Goal: Information Seeking & Learning: Learn about a topic

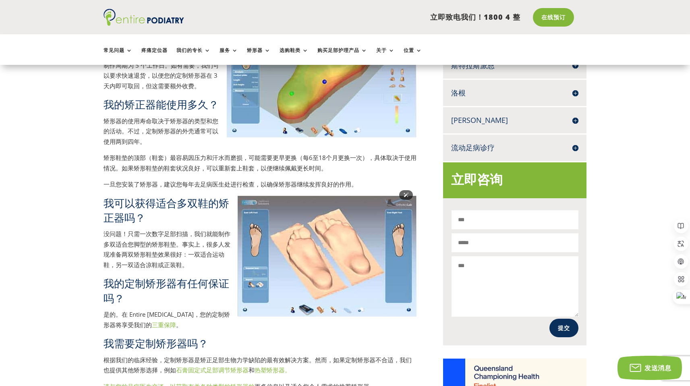
scroll to position [419, 0]
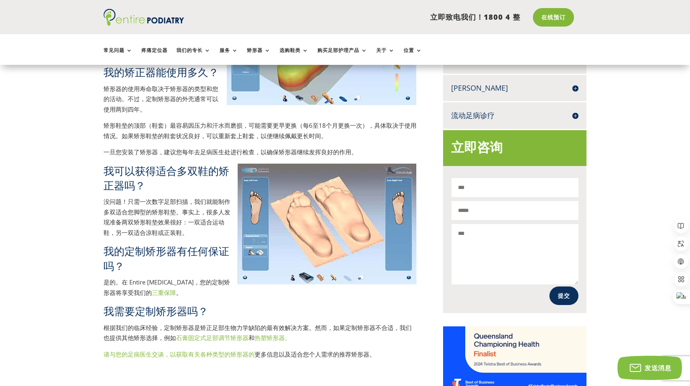
click at [266, 337] on font "热塑矫形器。" at bounding box center [273, 338] width 36 height 8
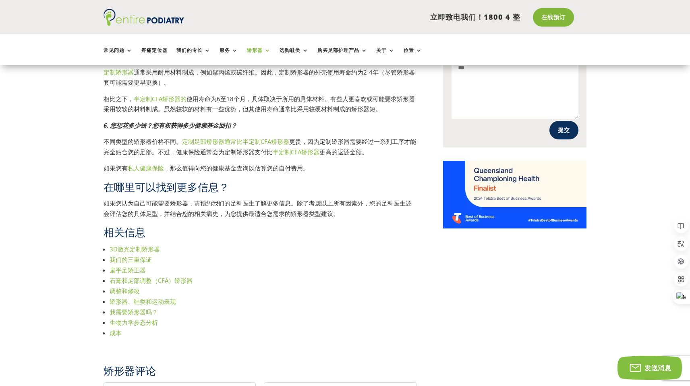
scroll to position [595, 0]
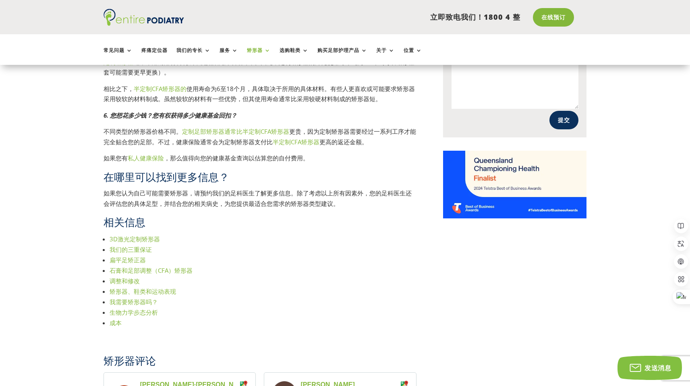
click at [137, 260] on font "扁平足矫正器" at bounding box center [128, 260] width 36 height 8
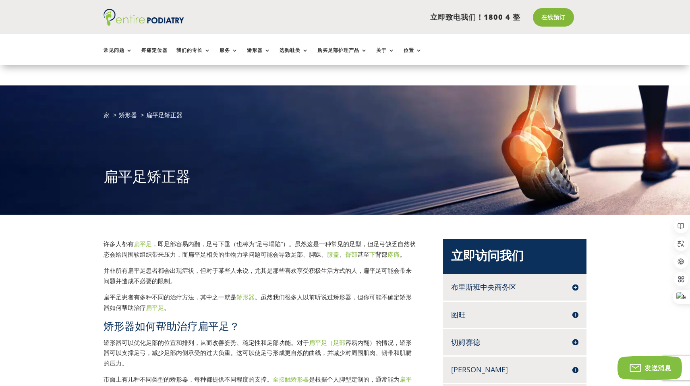
scroll to position [33, 0]
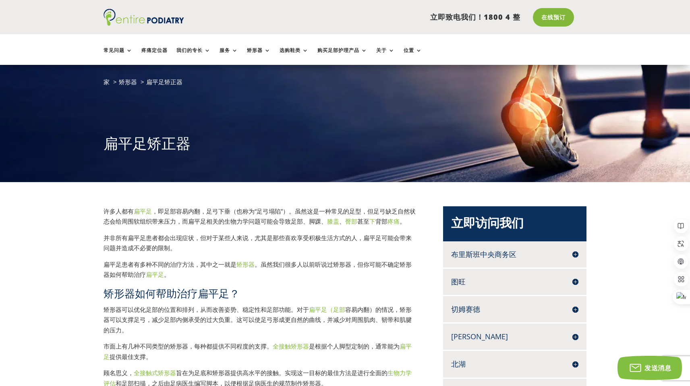
click at [473, 252] on font "布里斯班中央商务区" at bounding box center [483, 254] width 65 height 10
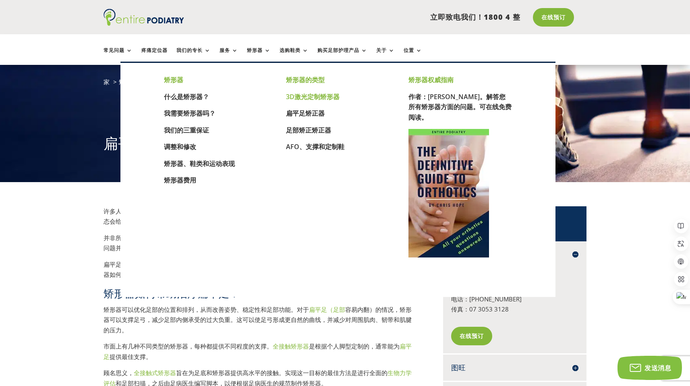
click at [316, 96] on font "3D激光定制矫形器" at bounding box center [313, 96] width 54 height 9
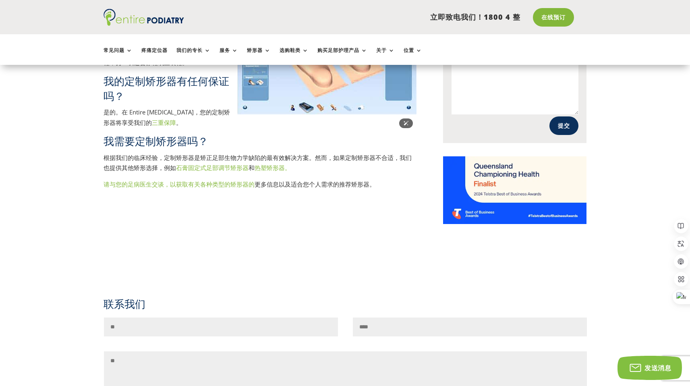
scroll to position [468, 0]
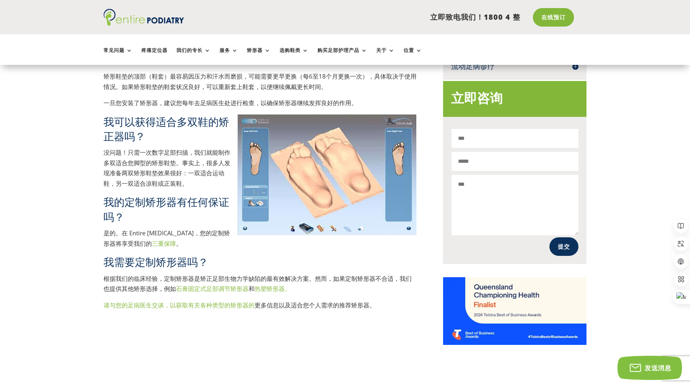
click at [152, 243] on font "三重保障" at bounding box center [164, 243] width 24 height 8
